Goal: Leave review/rating: Leave review/rating

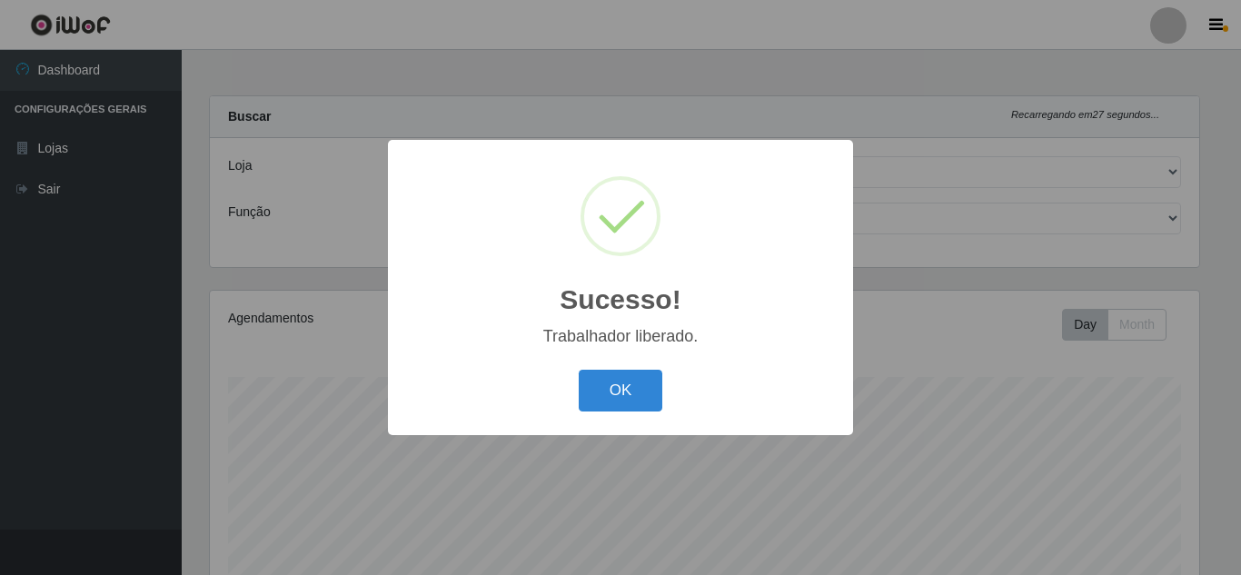
select select "398"
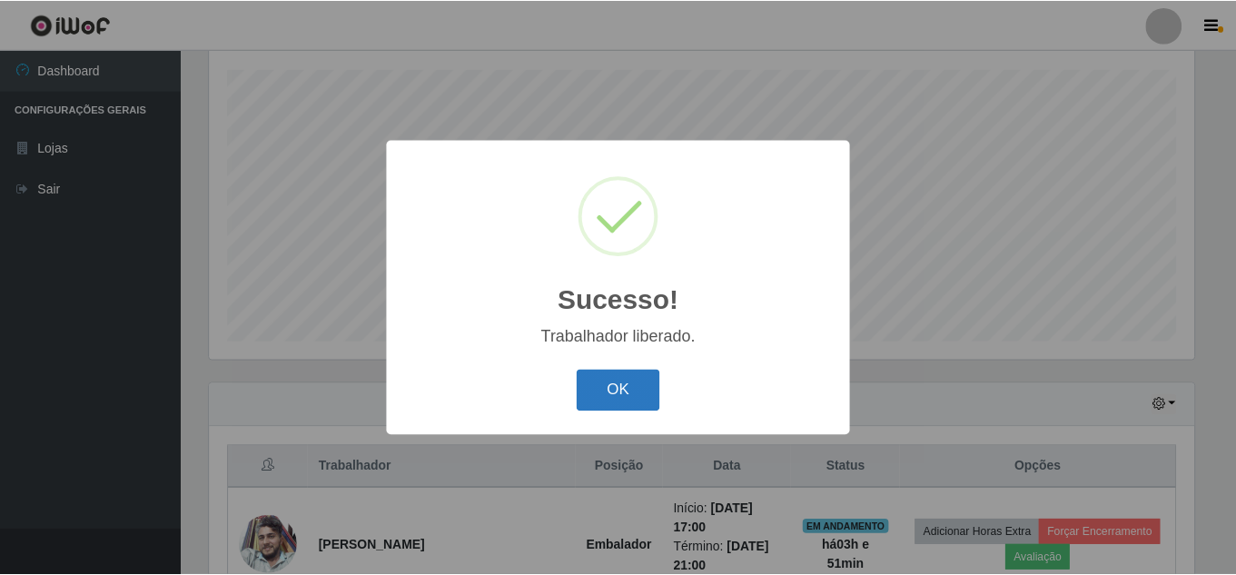
scroll to position [377, 989]
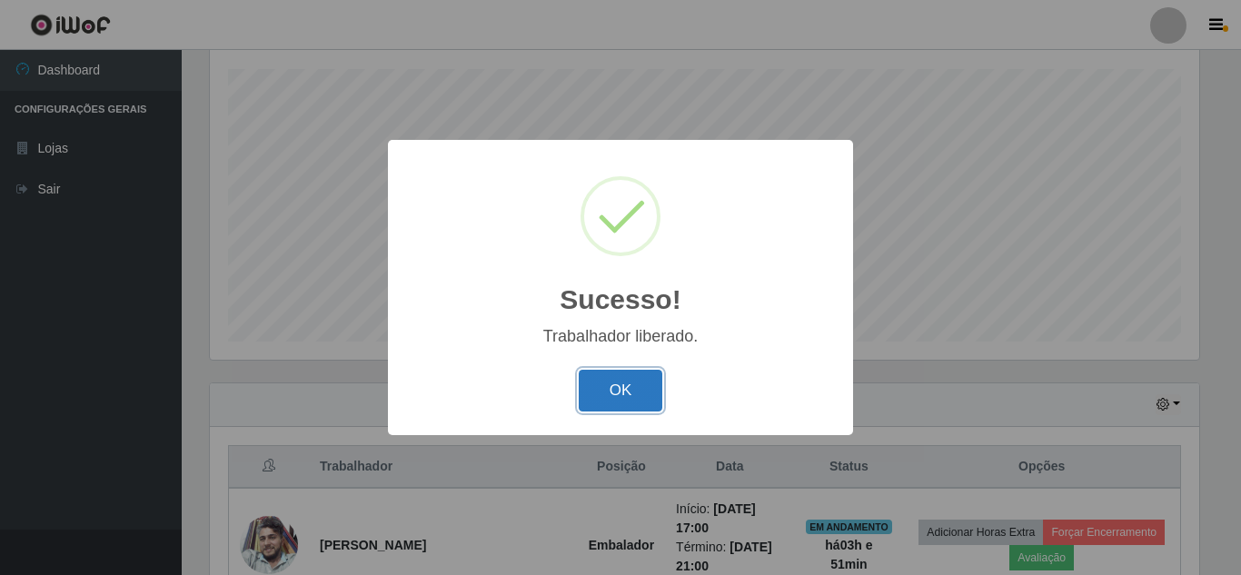
click at [619, 391] on button "OK" at bounding box center [621, 391] width 84 height 43
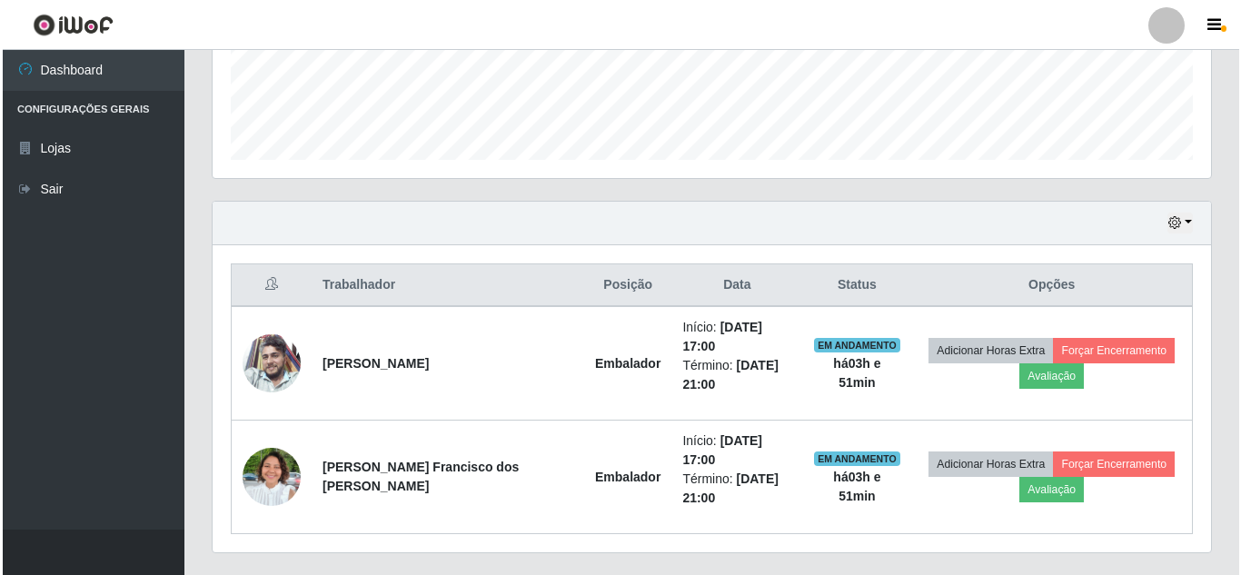
scroll to position [497, 0]
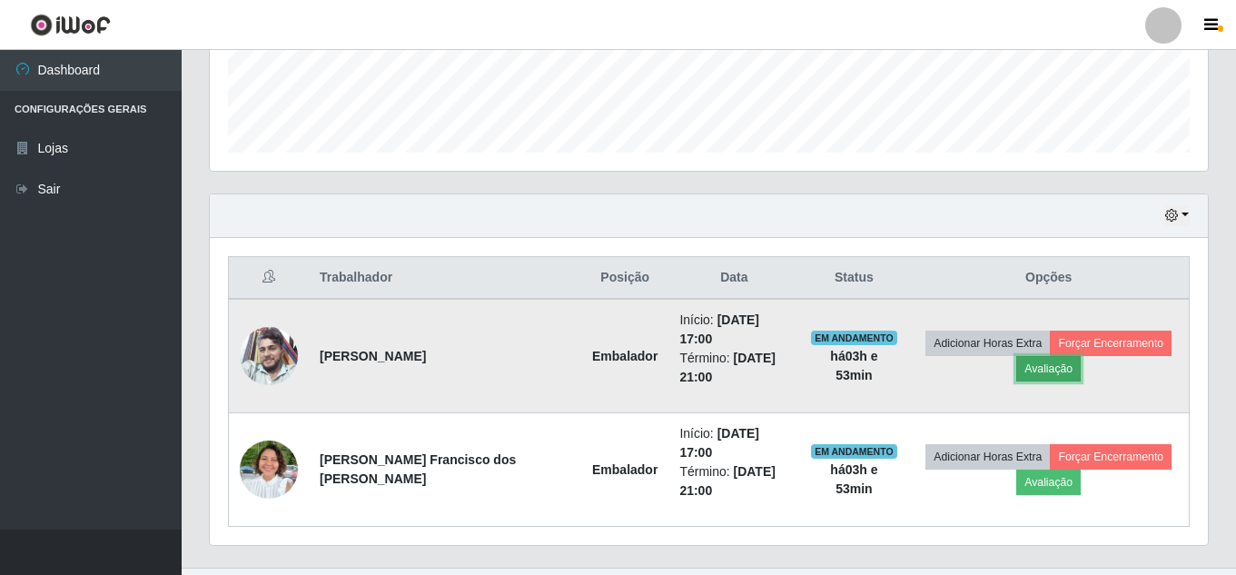
click at [1046, 360] on button "Avaliação" at bounding box center [1048, 368] width 64 height 25
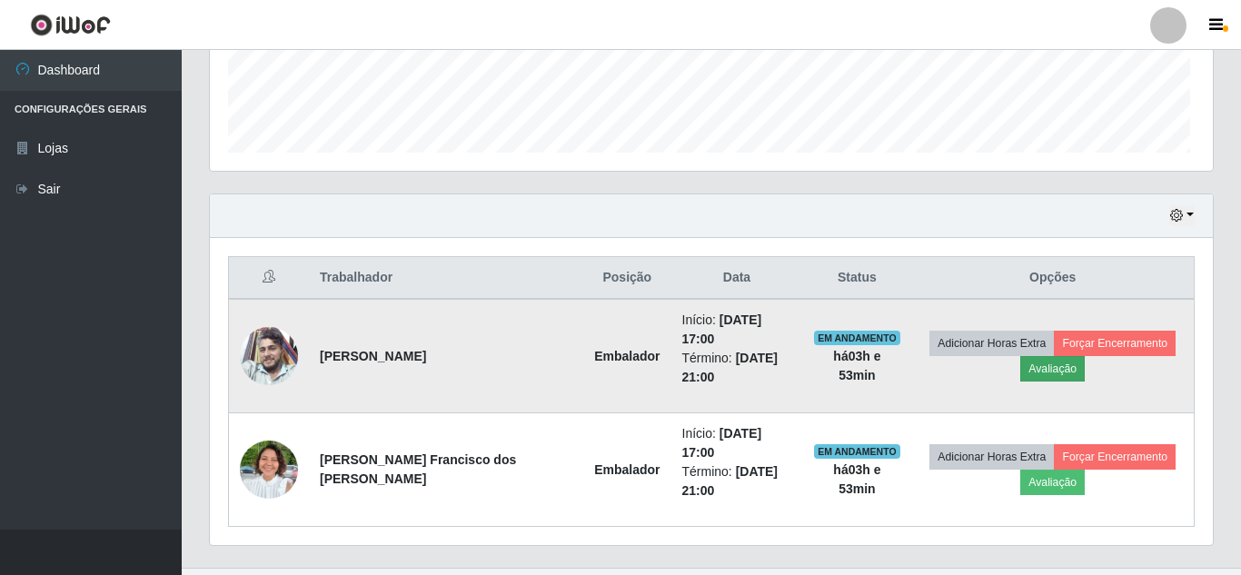
scroll to position [377, 989]
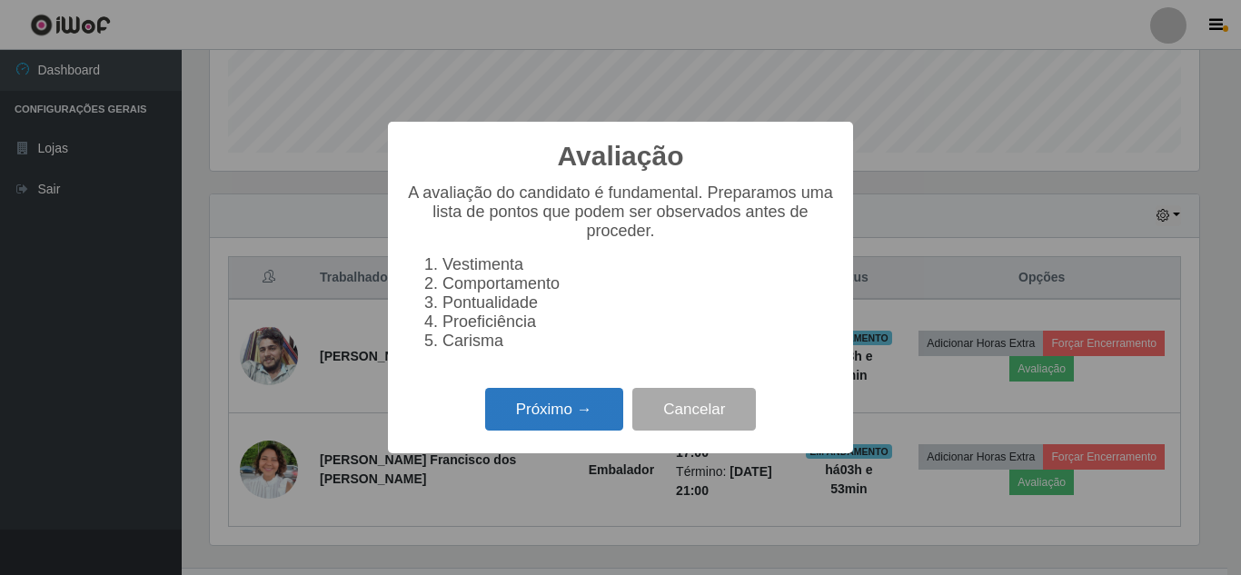
click at [526, 420] on button "Próximo →" at bounding box center [554, 409] width 138 height 43
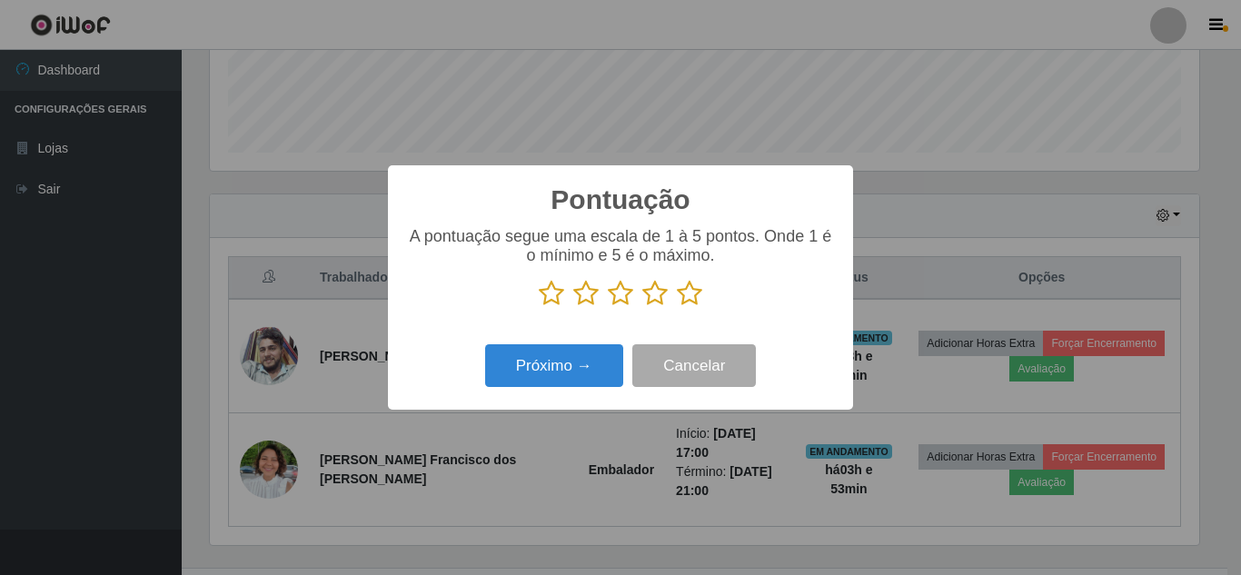
click at [687, 298] on icon at bounding box center [689, 293] width 25 height 27
click at [677, 307] on input "radio" at bounding box center [677, 307] width 0 height 0
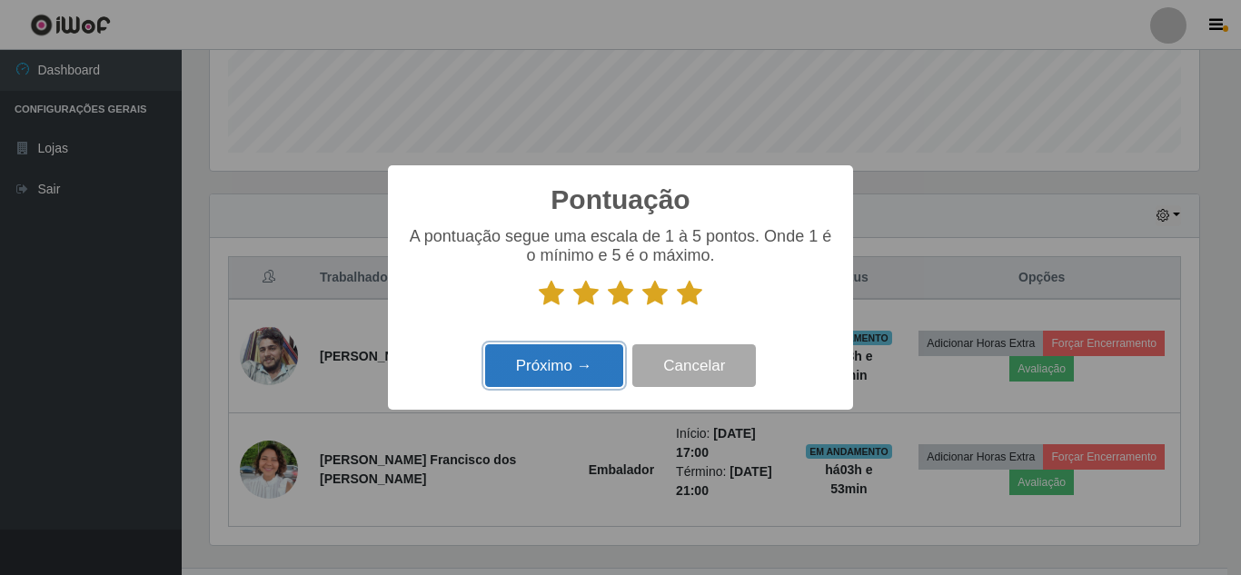
click at [546, 367] on button "Próximo →" at bounding box center [554, 365] width 138 height 43
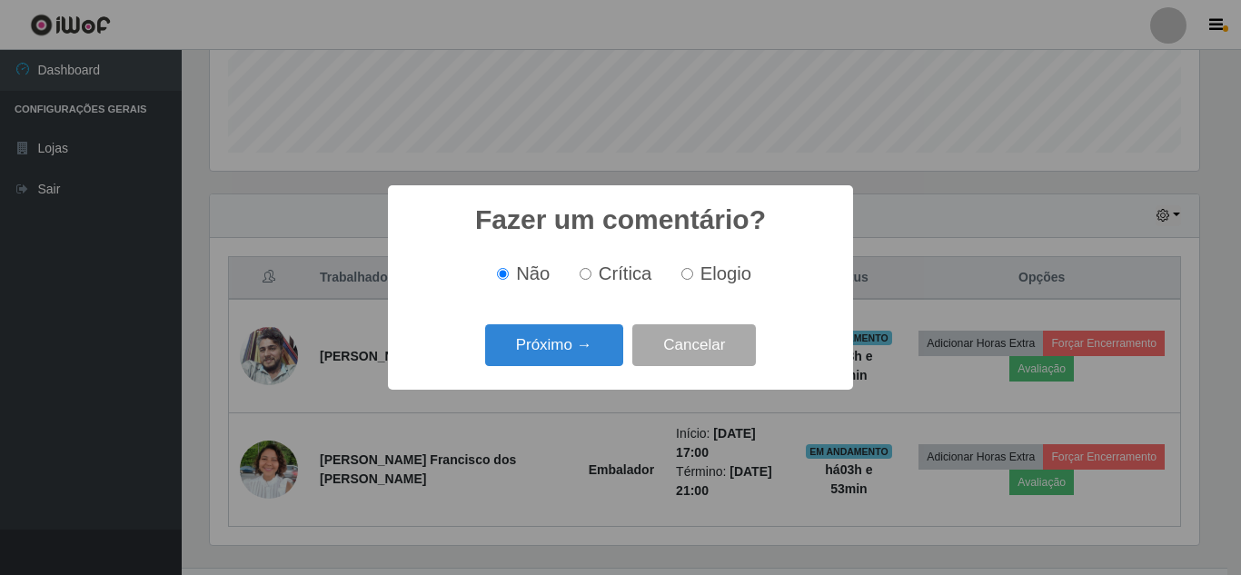
click at [722, 277] on span "Elogio" at bounding box center [725, 273] width 51 height 20
click at [693, 277] on input "Elogio" at bounding box center [687, 274] width 12 height 12
radio input "true"
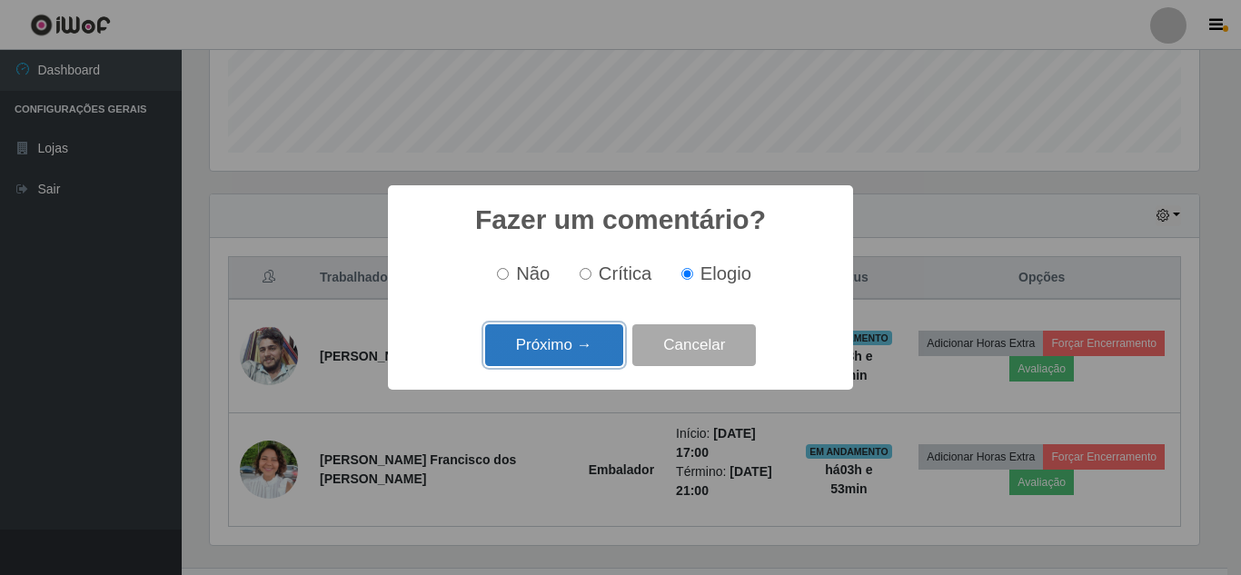
click at [549, 345] on button "Próximo →" at bounding box center [554, 345] width 138 height 43
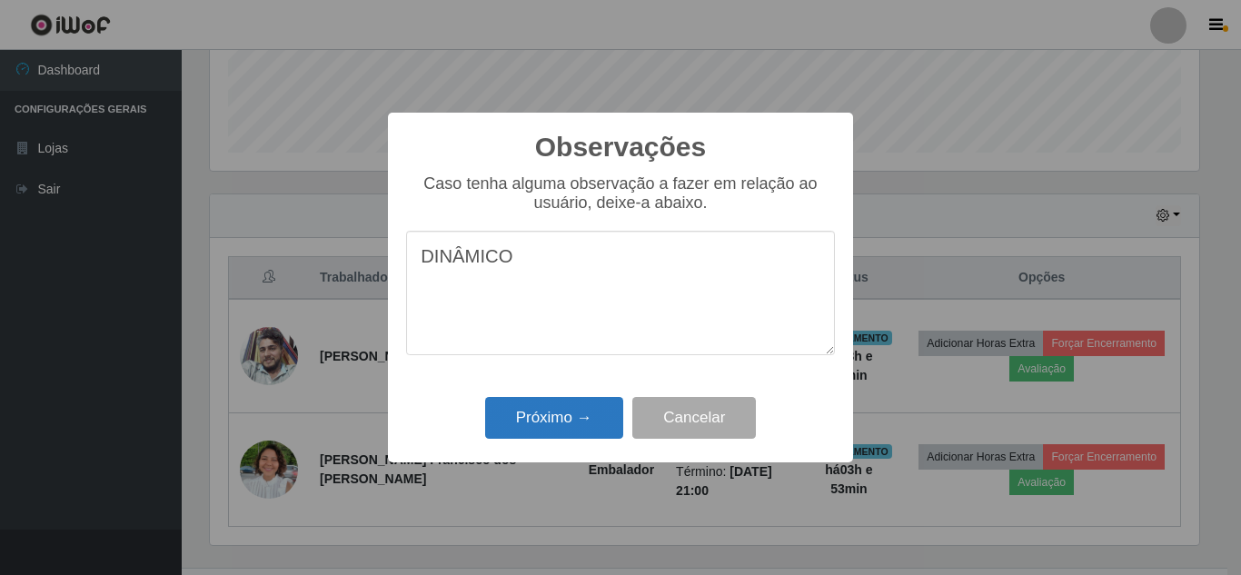
type textarea "DINÂMICO"
click at [552, 428] on button "Próximo →" at bounding box center [554, 418] width 138 height 43
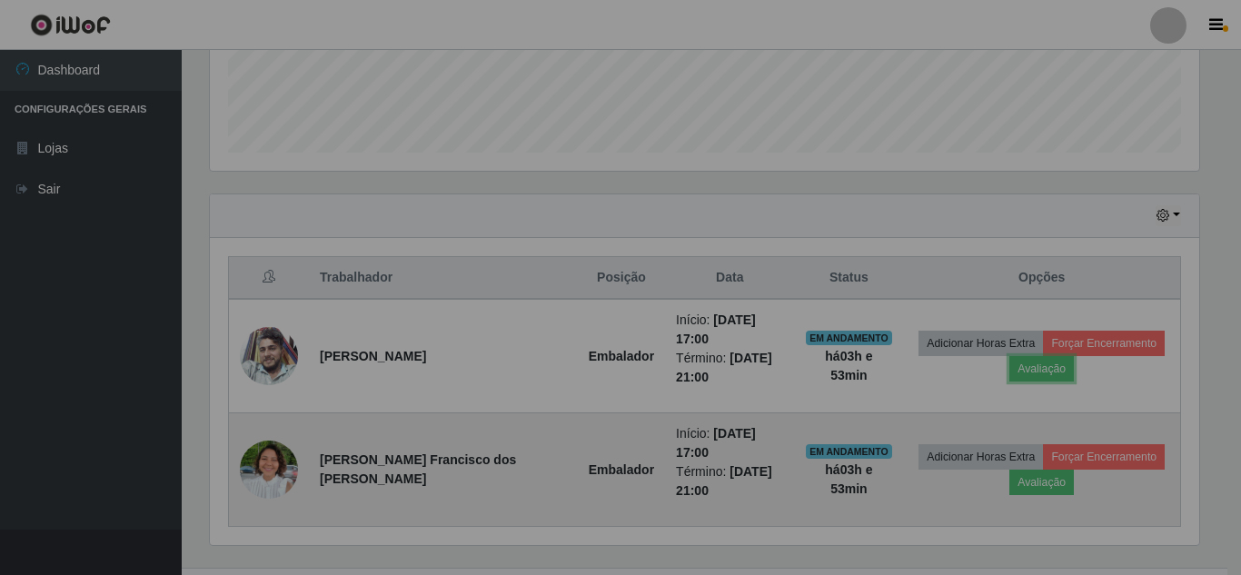
scroll to position [377, 998]
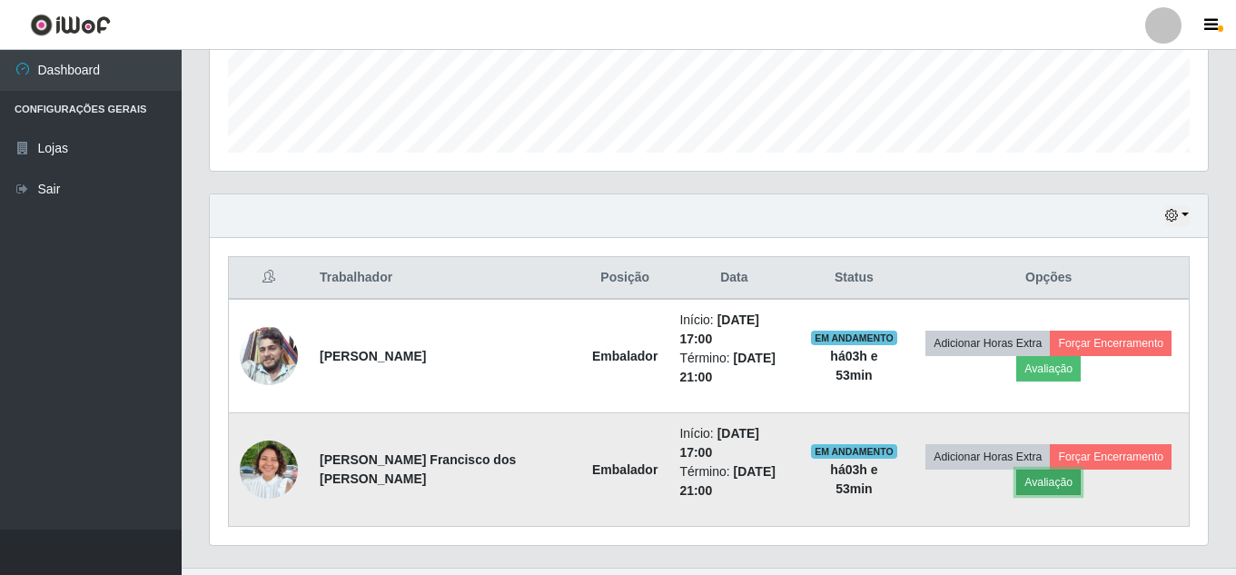
click at [1037, 470] on button "Avaliação" at bounding box center [1048, 482] width 64 height 25
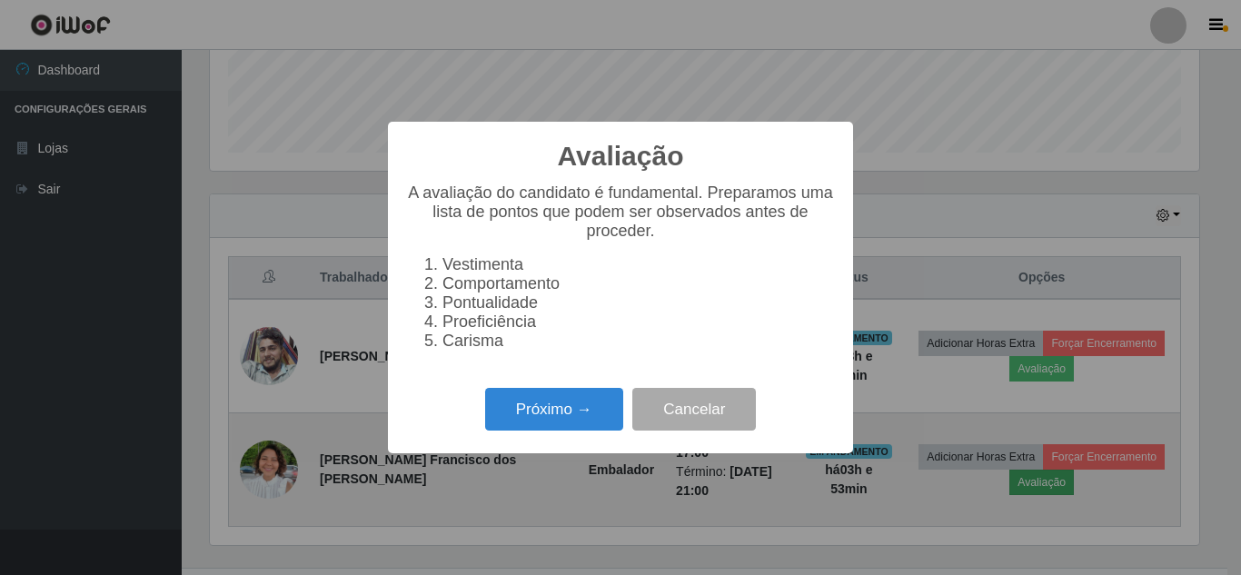
scroll to position [377, 989]
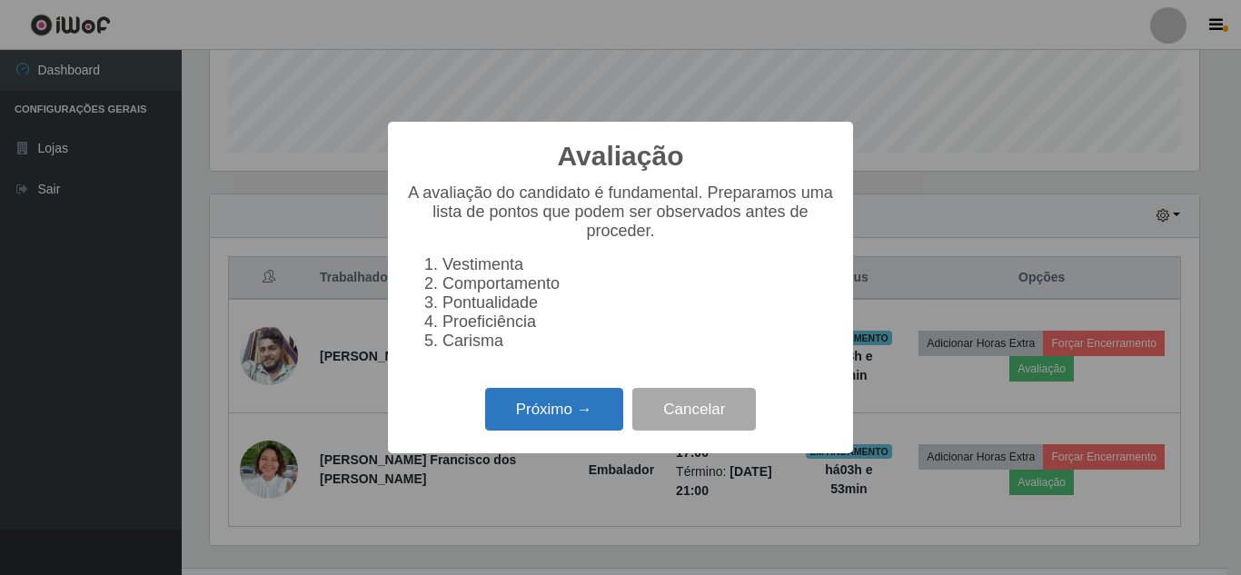
click at [575, 418] on button "Próximo →" at bounding box center [554, 409] width 138 height 43
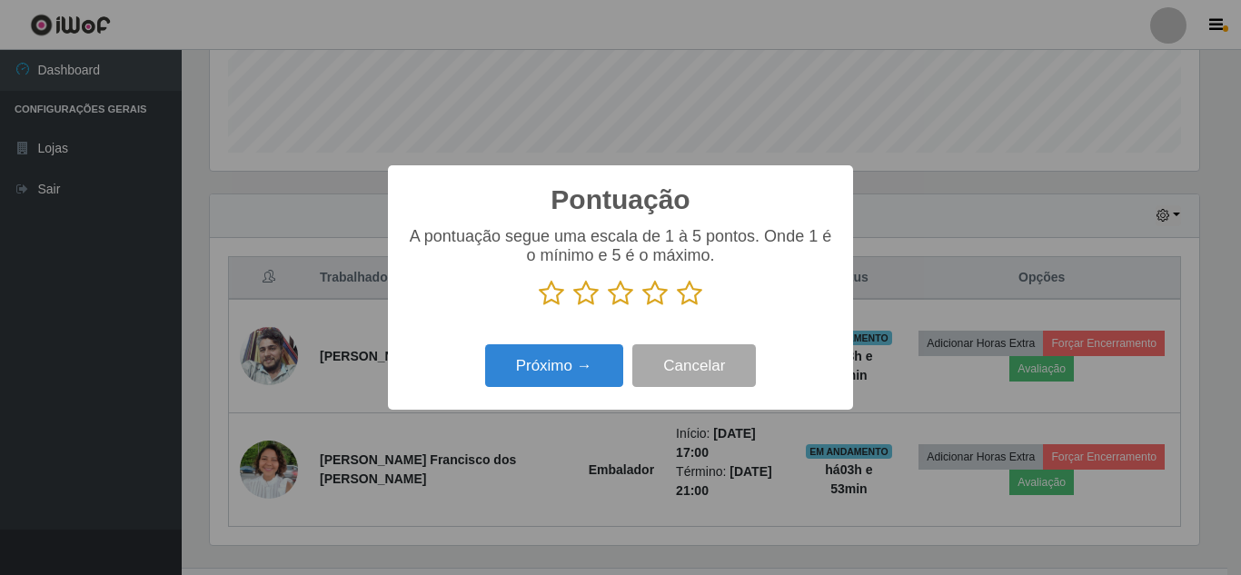
scroll to position [907802, 907190]
click at [691, 300] on icon at bounding box center [689, 293] width 25 height 27
click at [677, 307] on input "radio" at bounding box center [677, 307] width 0 height 0
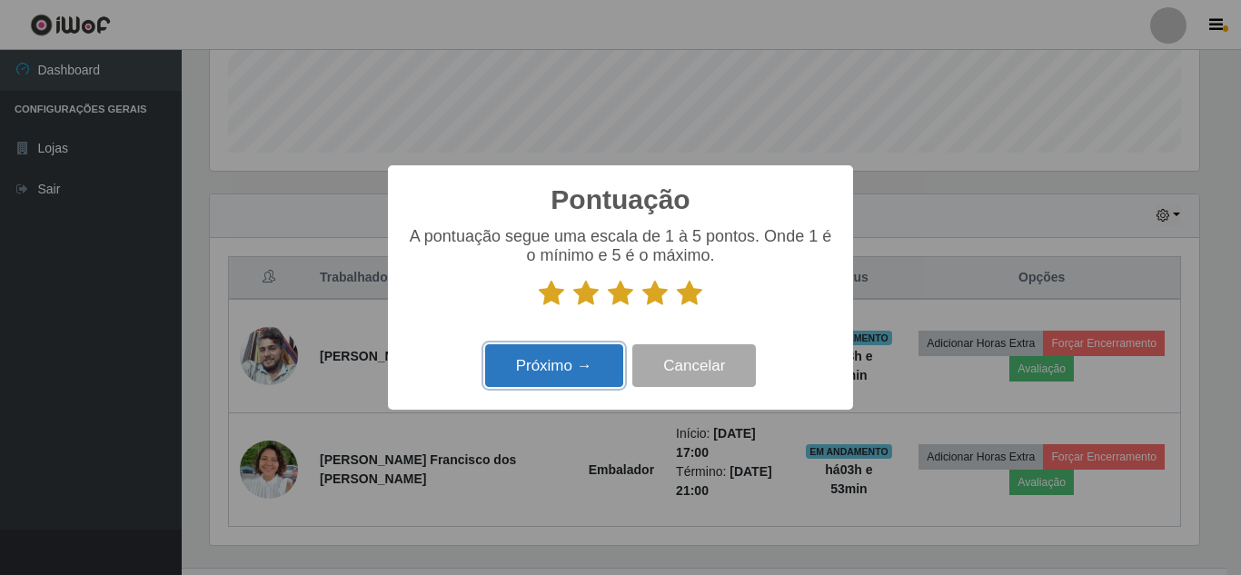
click at [557, 364] on button "Próximo →" at bounding box center [554, 365] width 138 height 43
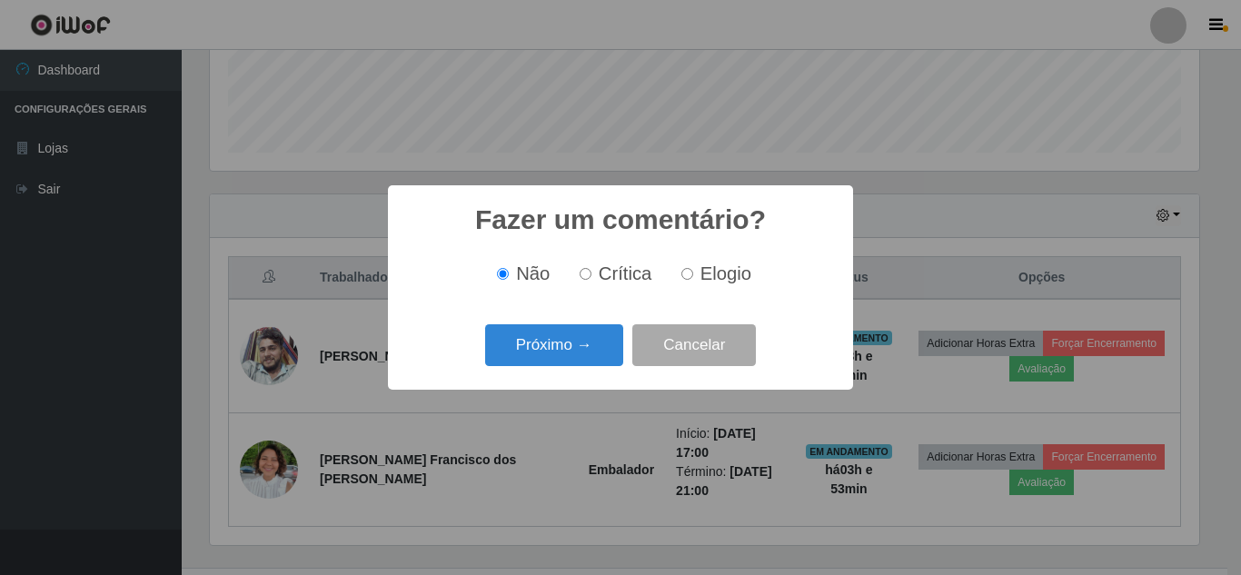
click at [716, 272] on span "Elogio" at bounding box center [725, 273] width 51 height 20
click at [693, 272] on input "Elogio" at bounding box center [687, 274] width 12 height 12
radio input "true"
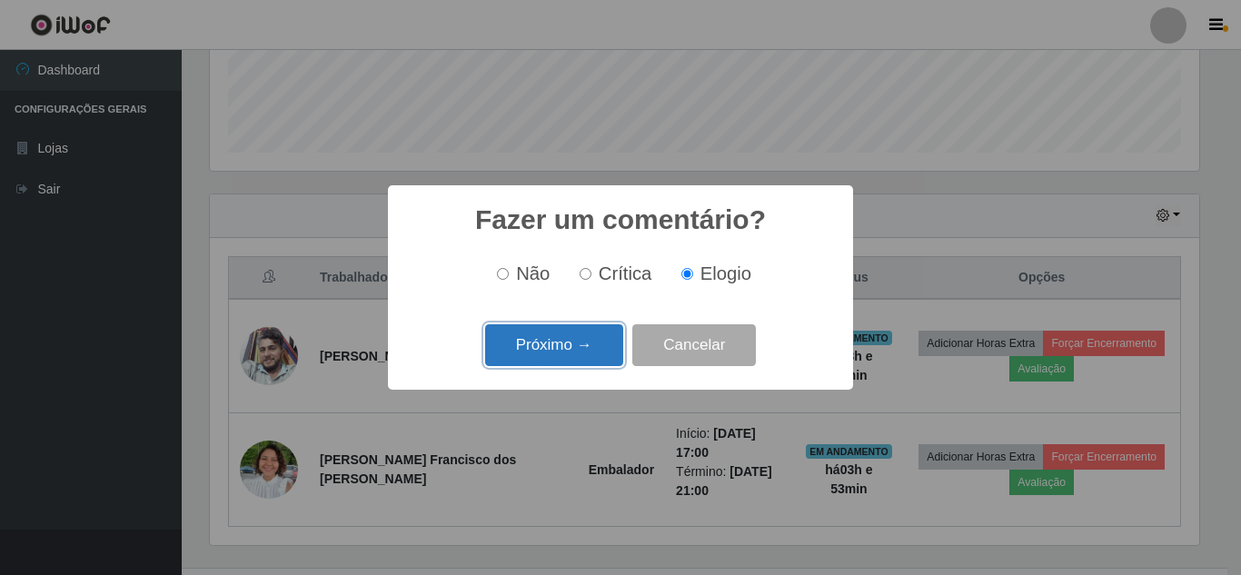
click at [562, 336] on button "Próximo →" at bounding box center [554, 345] width 138 height 43
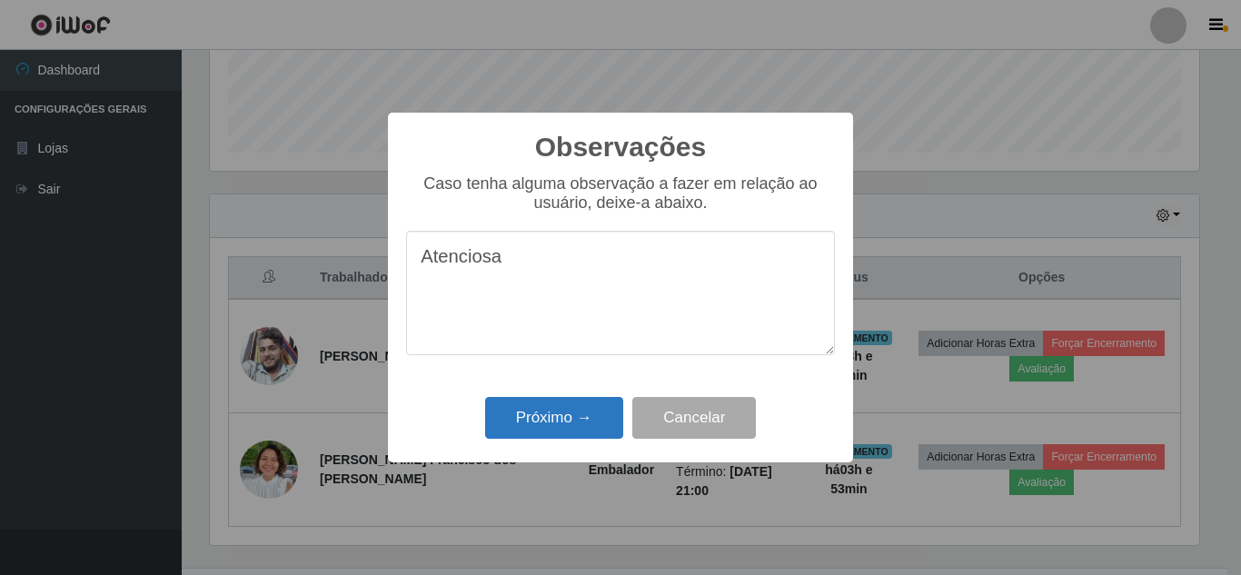
type textarea "Atenciosa"
click at [546, 411] on button "Próximo →" at bounding box center [554, 418] width 138 height 43
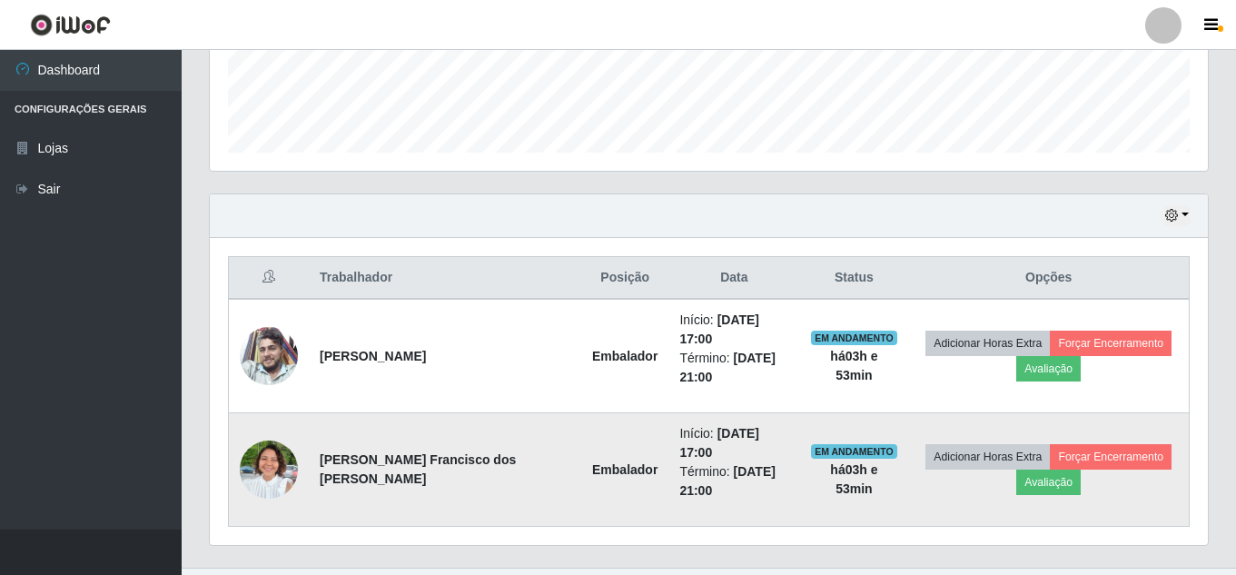
scroll to position [470, 0]
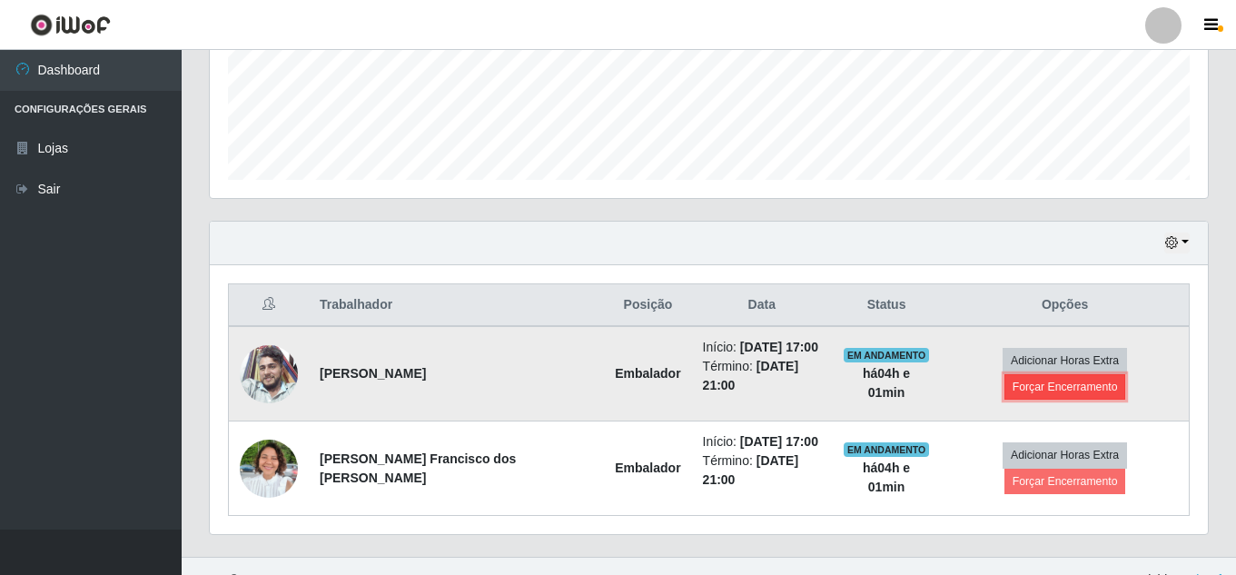
click at [1126, 374] on button "Forçar Encerramento" at bounding box center [1065, 386] width 122 height 25
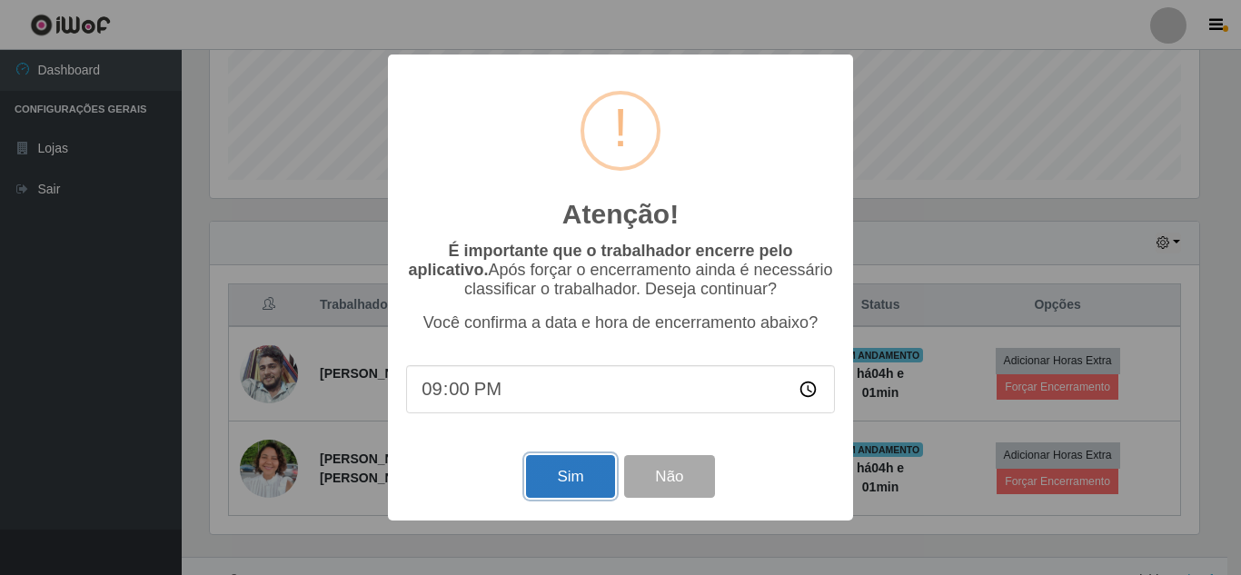
click at [572, 475] on button "Sim" at bounding box center [570, 476] width 88 height 43
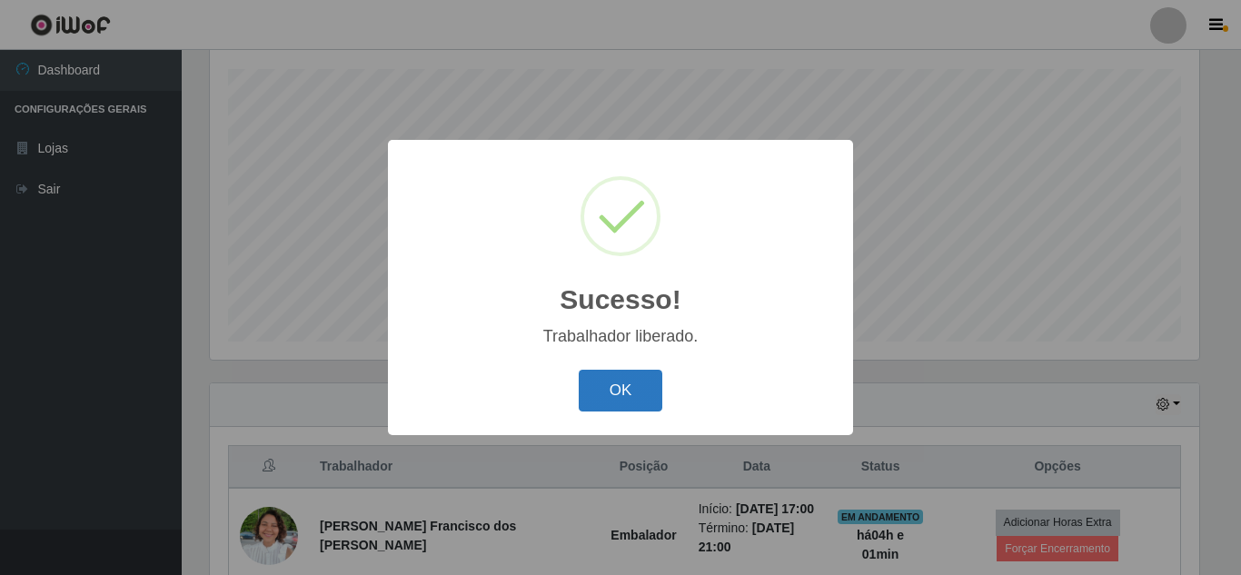
click at [631, 391] on button "OK" at bounding box center [621, 391] width 84 height 43
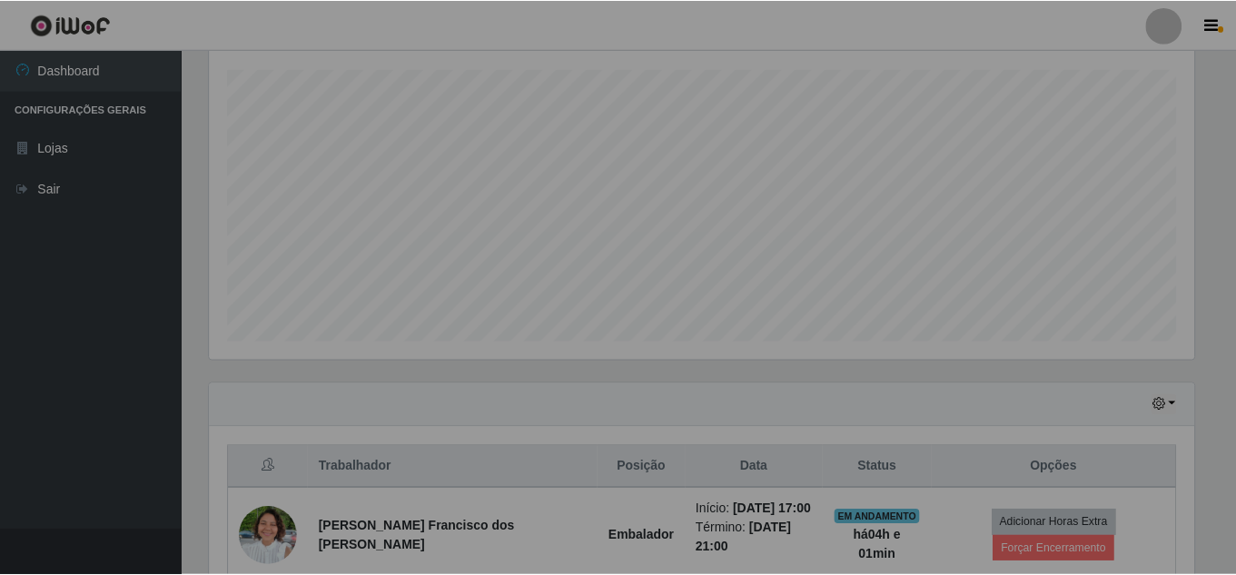
scroll to position [377, 998]
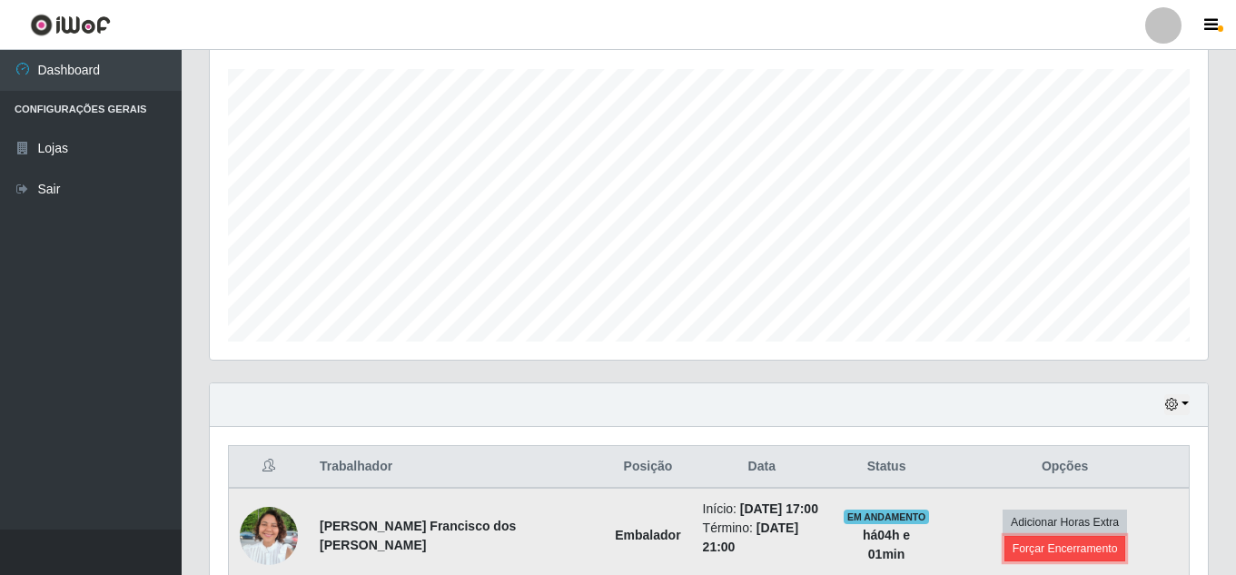
click at [1116, 536] on button "Forçar Encerramento" at bounding box center [1065, 548] width 122 height 25
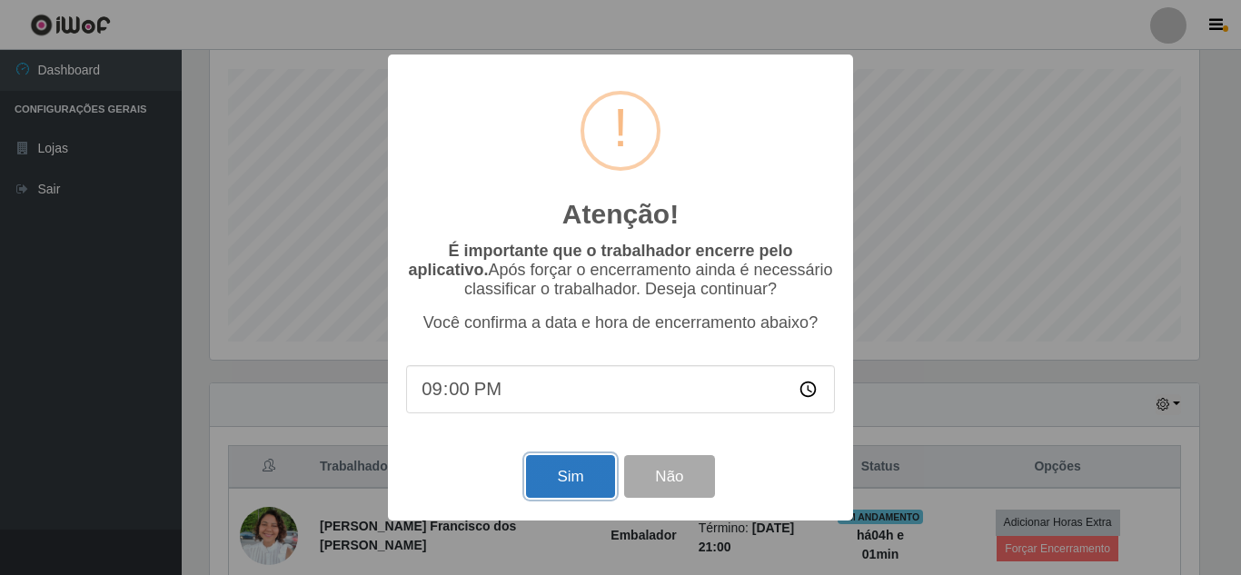
click at [587, 473] on button "Sim" at bounding box center [570, 476] width 88 height 43
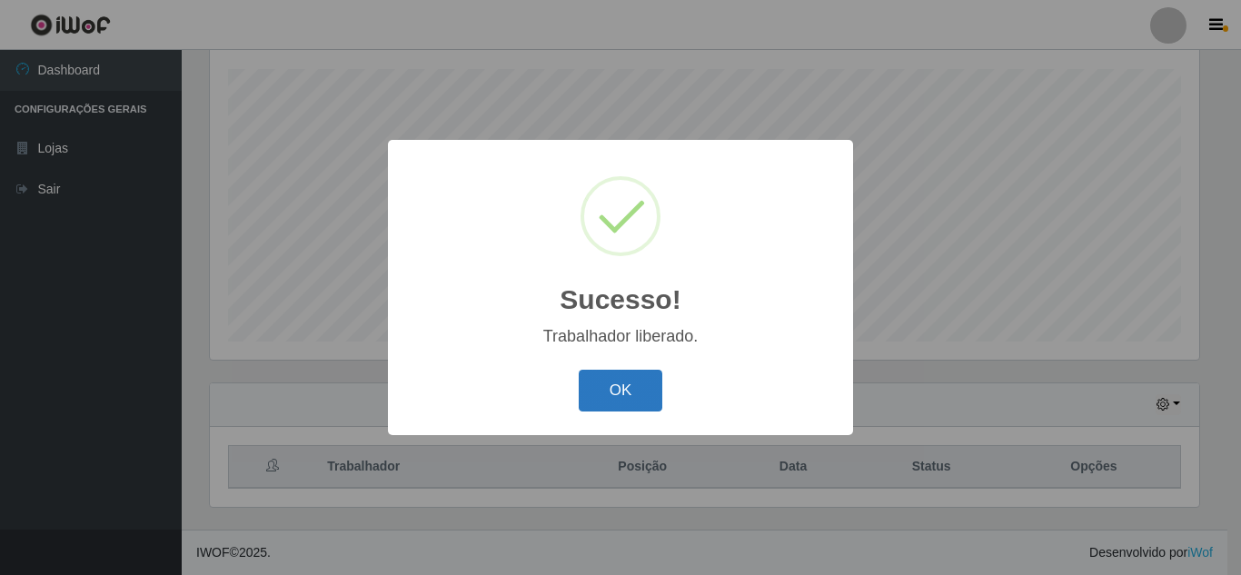
click at [628, 391] on button "OK" at bounding box center [621, 391] width 84 height 43
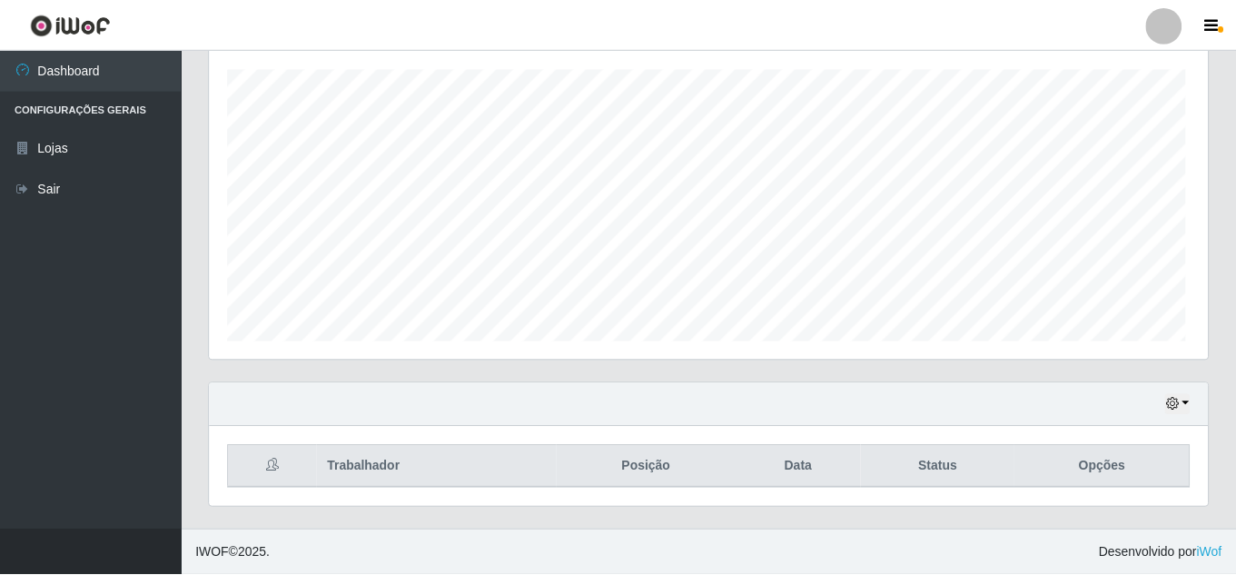
scroll to position [377, 998]
